Goal: Transaction & Acquisition: Book appointment/travel/reservation

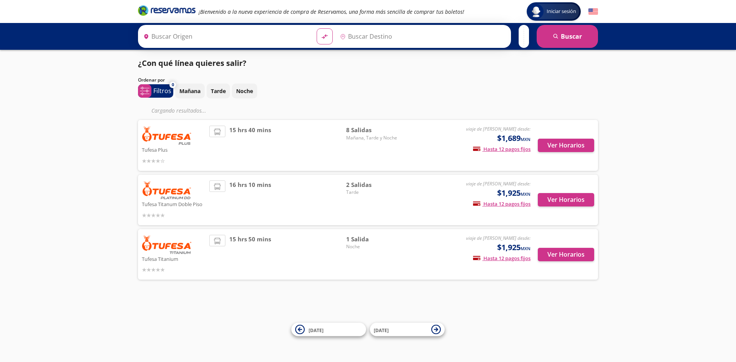
type input "Tijuana, [GEOGRAPHIC_DATA][US_STATE]"
type input "[GEOGRAPHIC_DATA][PERSON_NAME], [GEOGRAPHIC_DATA]"
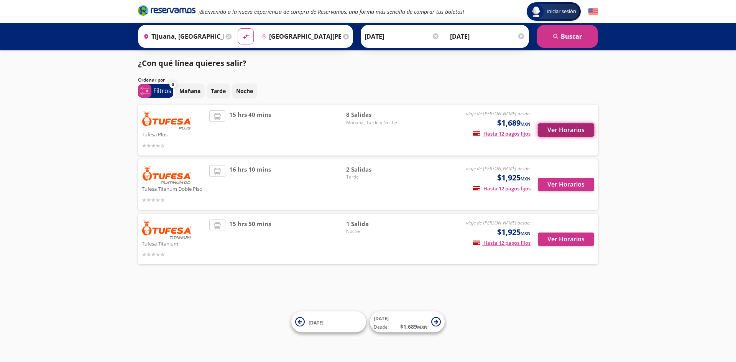
click at [558, 130] on button "Ver Horarios" at bounding box center [566, 129] width 56 height 13
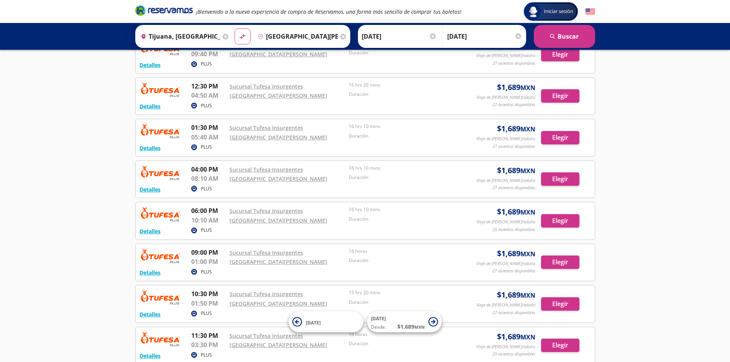
scroll to position [38, 0]
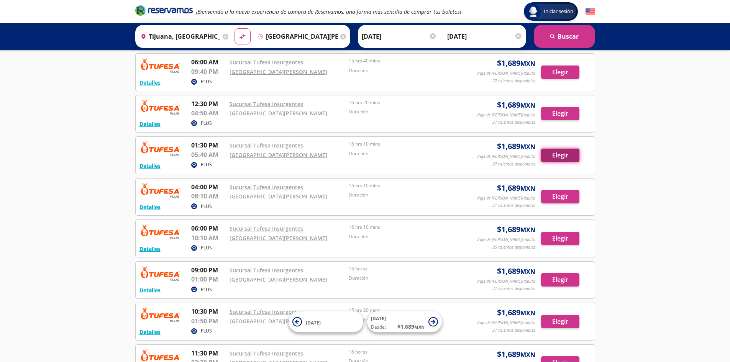
click at [566, 153] on button "Elegir" at bounding box center [560, 155] width 38 height 13
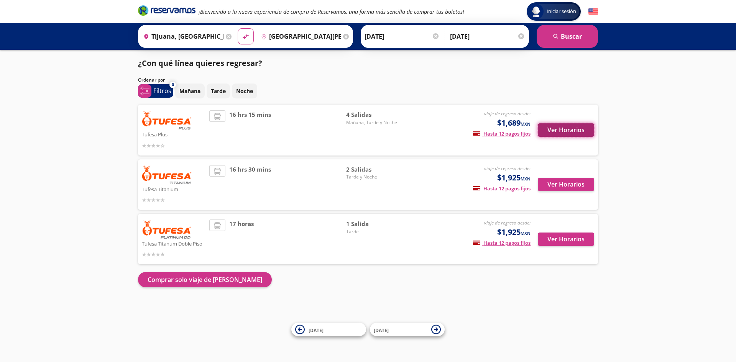
click at [561, 128] on button "Ver Horarios" at bounding box center [566, 129] width 56 height 13
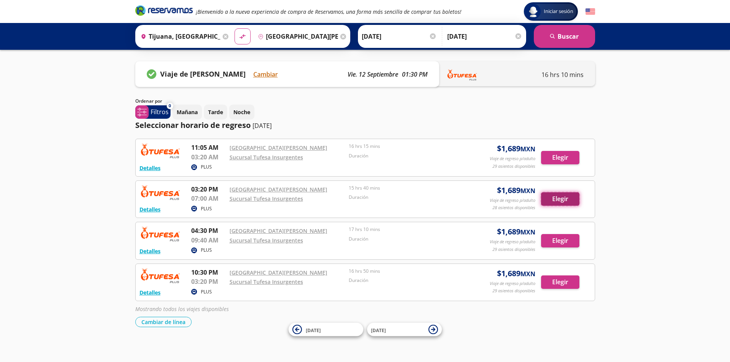
click at [560, 200] on button "Elegir" at bounding box center [560, 198] width 38 height 13
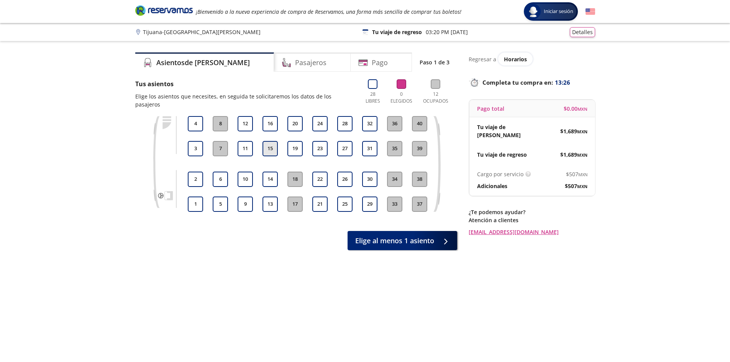
click at [269, 141] on button "15" at bounding box center [270, 148] width 15 height 15
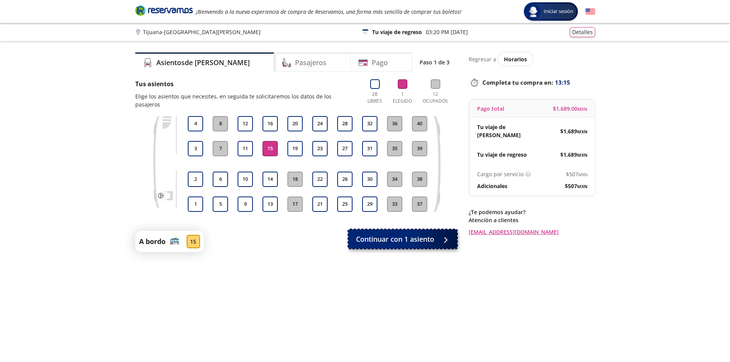
click at [439, 235] on div at bounding box center [443, 240] width 11 height 10
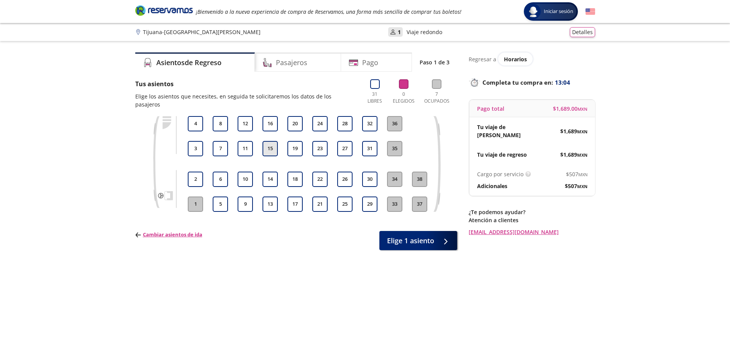
click at [273, 141] on button "15" at bounding box center [270, 148] width 15 height 15
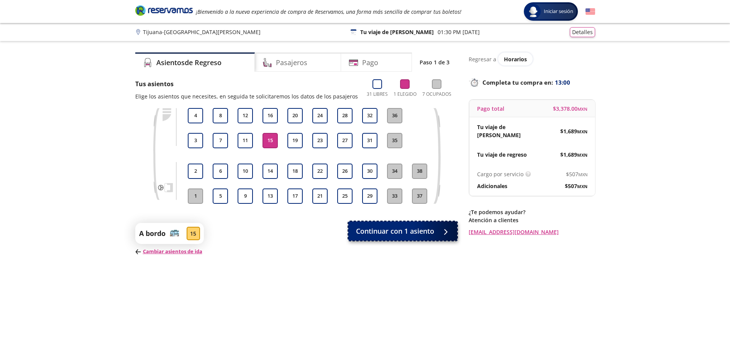
click at [424, 232] on span "Continuar con 1 asiento" at bounding box center [395, 231] width 78 height 10
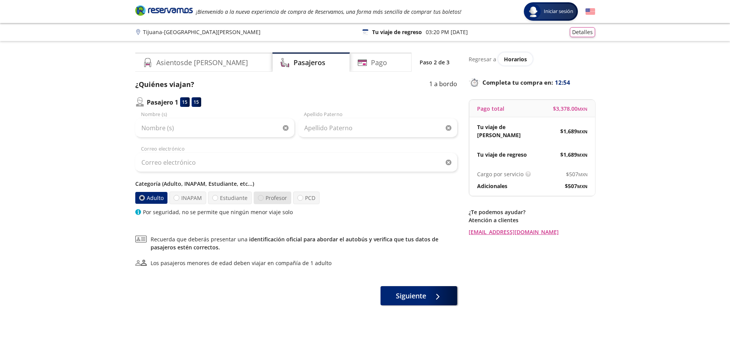
click at [260, 199] on div at bounding box center [261, 198] width 6 height 6
click at [260, 199] on input "Profesor" at bounding box center [260, 197] width 5 height 5
radio input "true"
radio input "false"
click at [433, 296] on div at bounding box center [435, 296] width 11 height 10
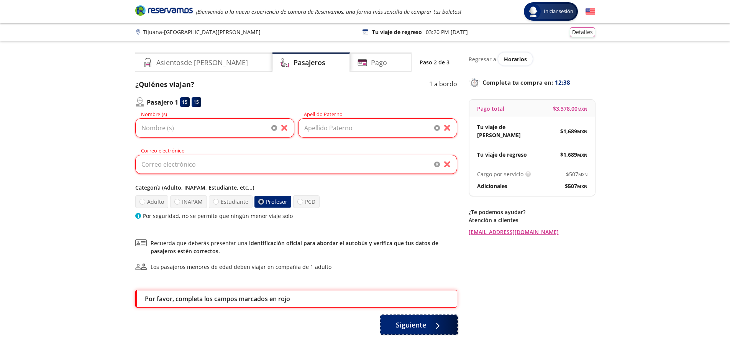
scroll to position [48, 0]
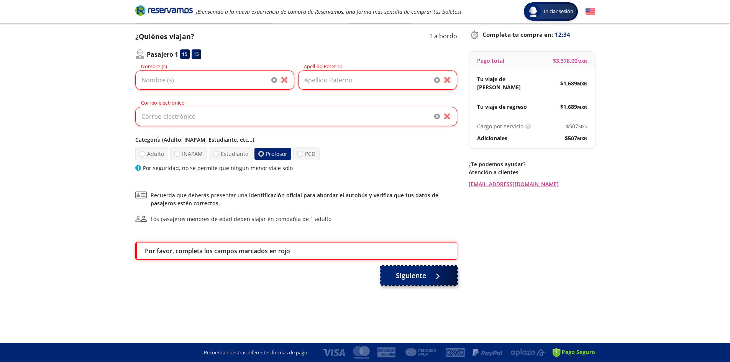
click at [414, 282] on button "Siguiente" at bounding box center [419, 275] width 77 height 19
click at [441, 271] on div at bounding box center [435, 276] width 11 height 10
click at [179, 75] on input "Nombre (s)" at bounding box center [214, 80] width 159 height 19
type input "[PERSON_NAME]"
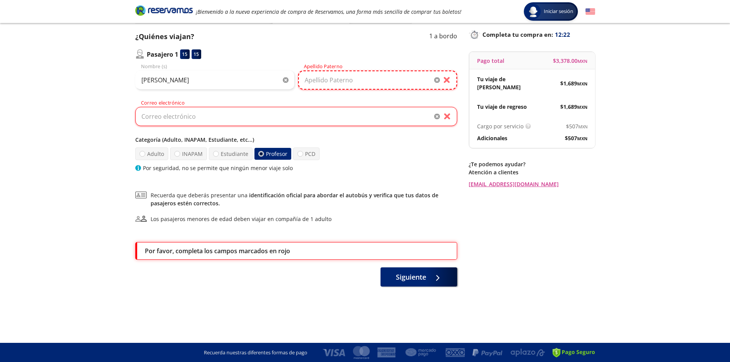
click at [320, 84] on input "Apellido Paterno" at bounding box center [377, 80] width 159 height 19
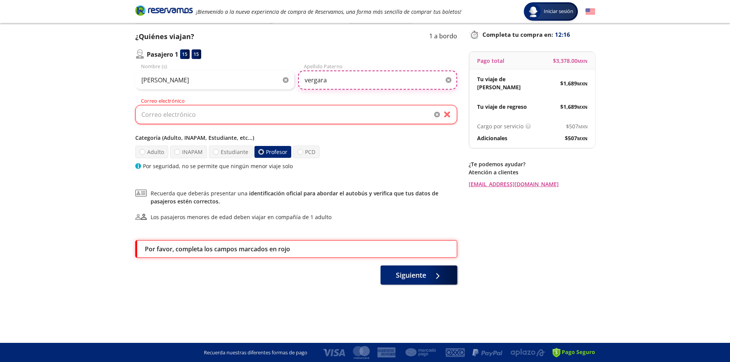
type input "vergara"
click at [239, 116] on input "Correo electrónico" at bounding box center [296, 114] width 322 height 19
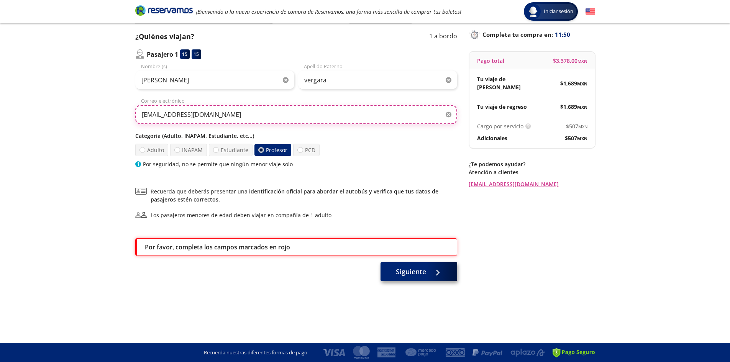
type input "[EMAIL_ADDRESS][DOMAIN_NAME]"
click at [415, 271] on span "Siguiente" at bounding box center [411, 272] width 30 height 10
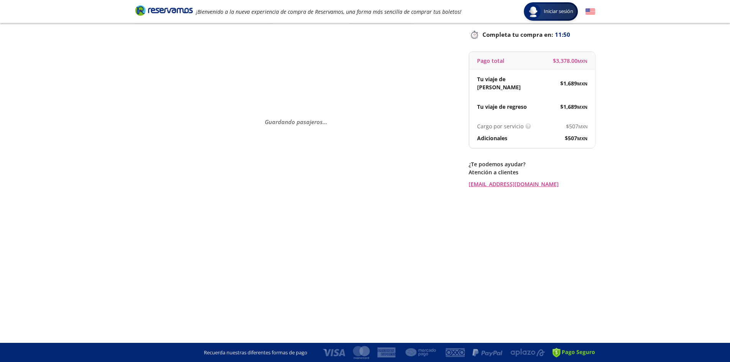
scroll to position [0, 0]
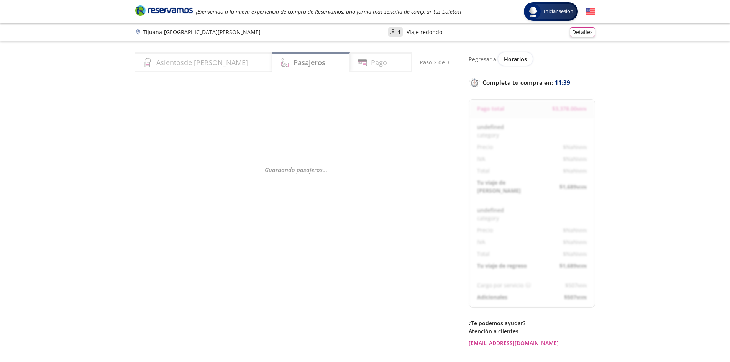
select select "MX"
